Goal: Find specific page/section: Find specific page/section

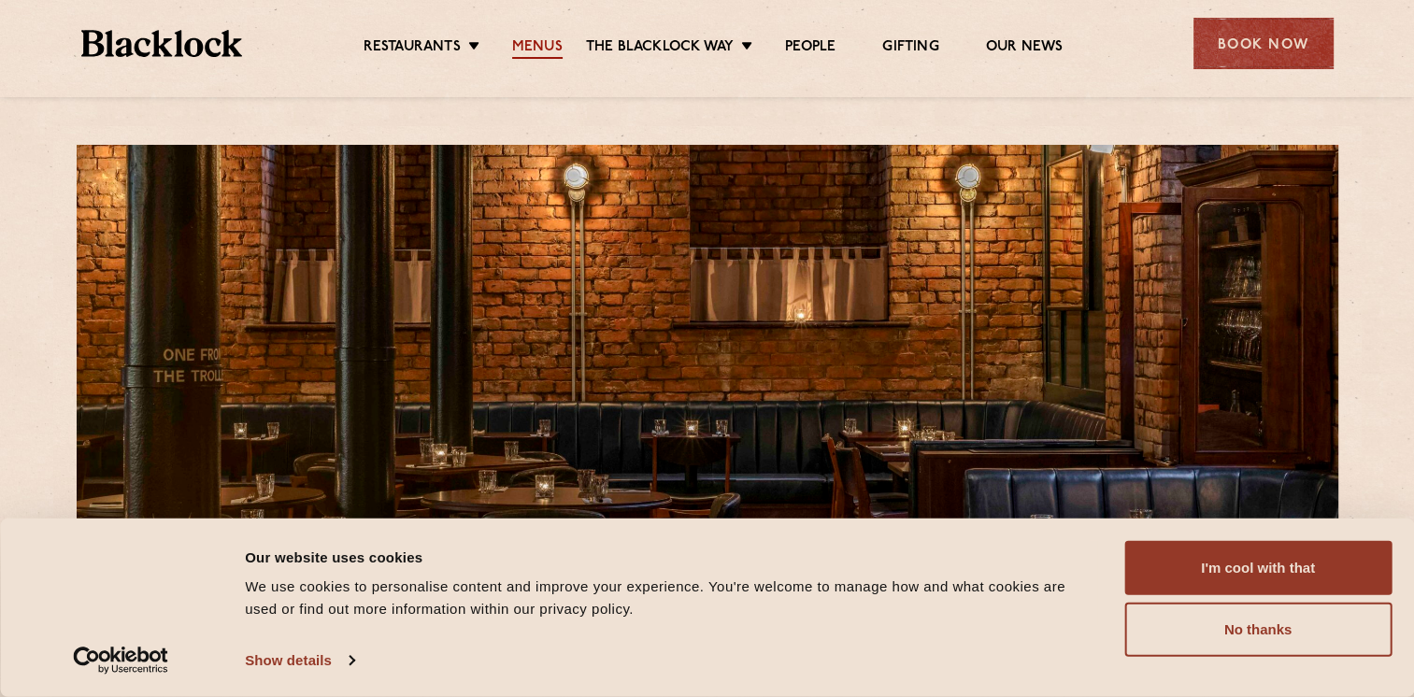
click at [534, 39] on link "Menus" at bounding box center [537, 48] width 50 height 21
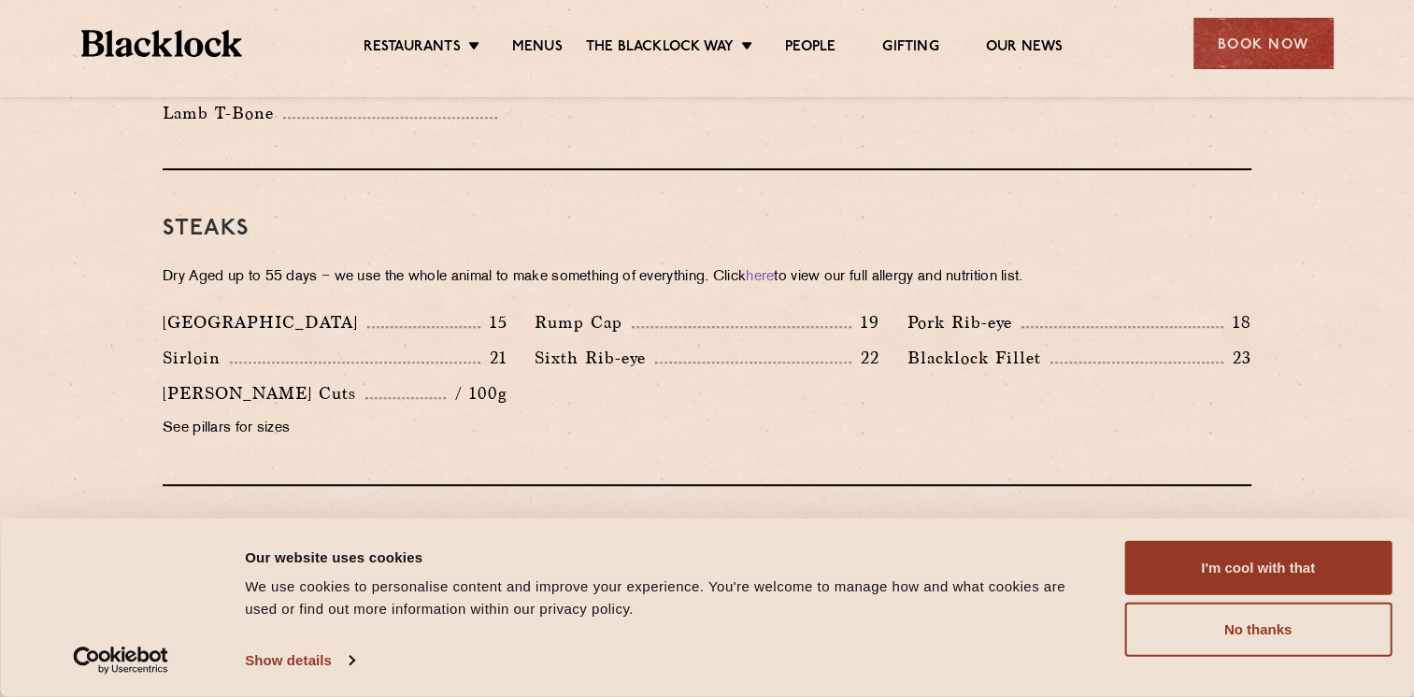
scroll to position [1677, 0]
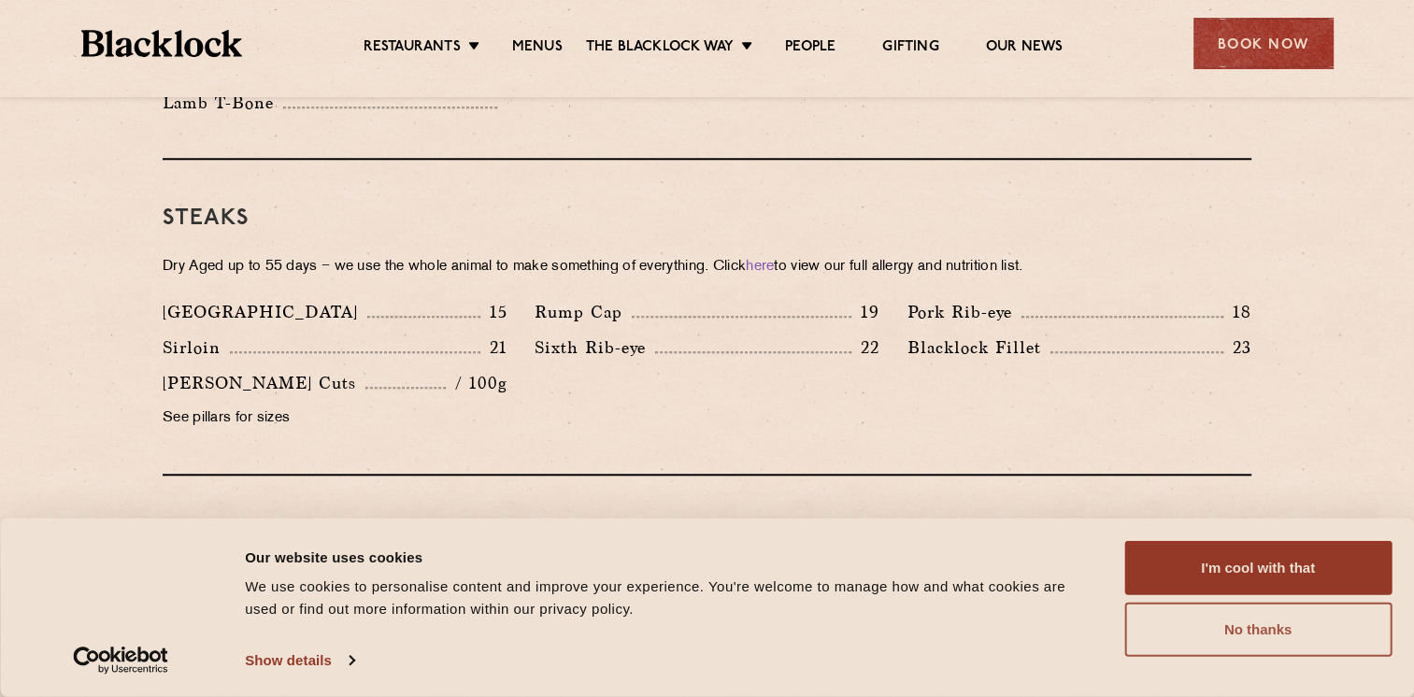
click at [1273, 622] on button "No thanks" at bounding box center [1257, 630] width 267 height 54
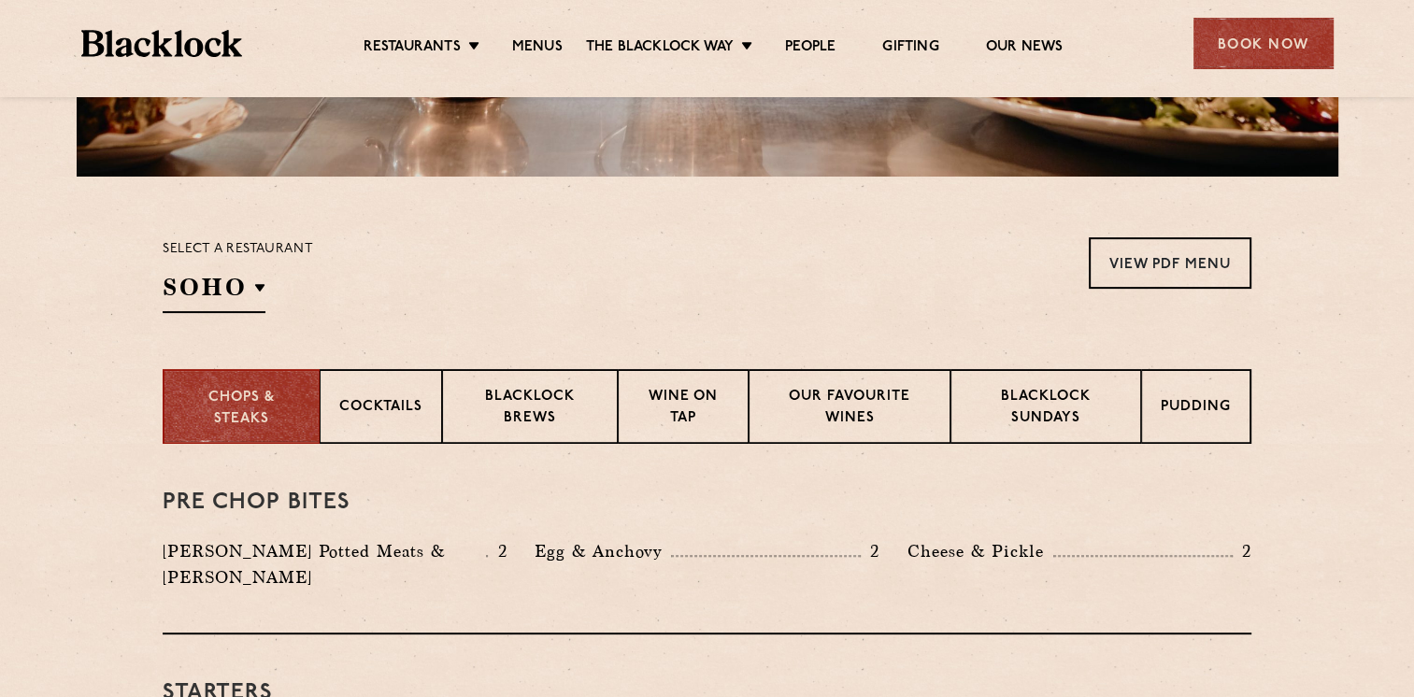
scroll to position [0, 0]
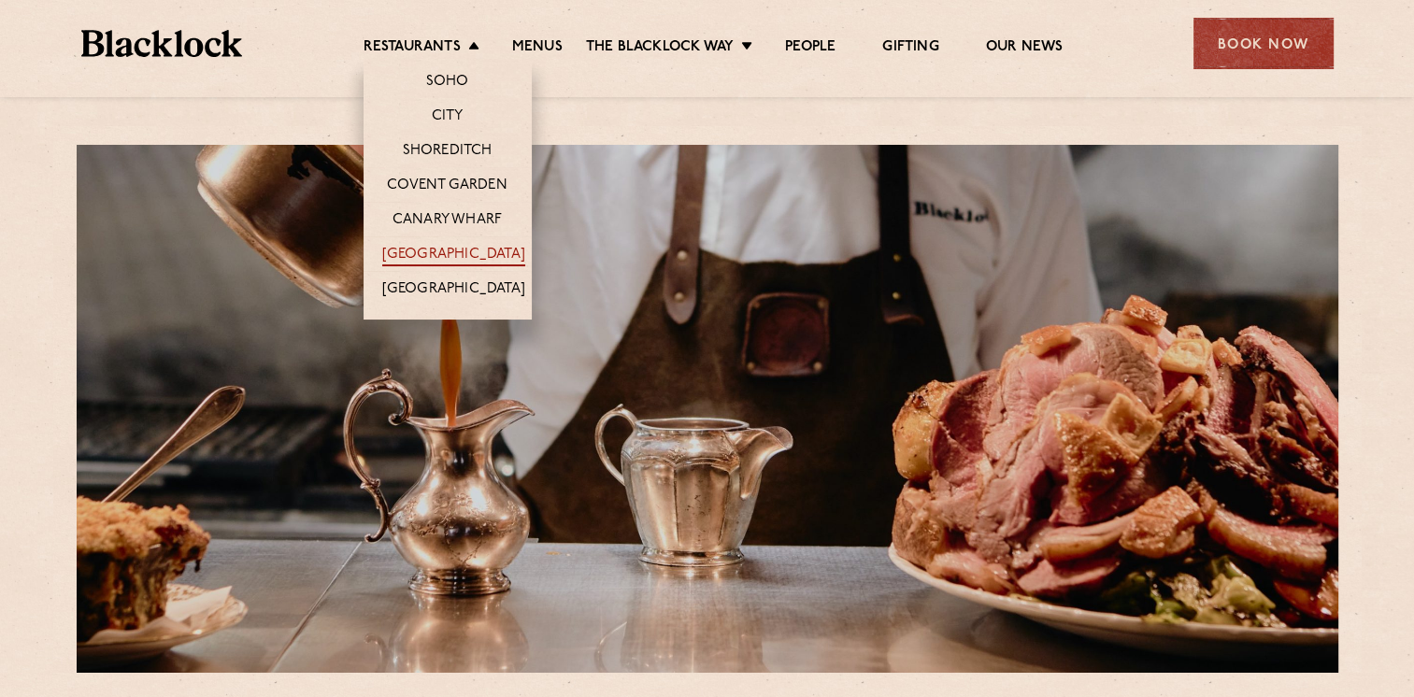
click at [463, 251] on link "[GEOGRAPHIC_DATA]" at bounding box center [453, 256] width 143 height 21
